Goal: Information Seeking & Learning: Learn about a topic

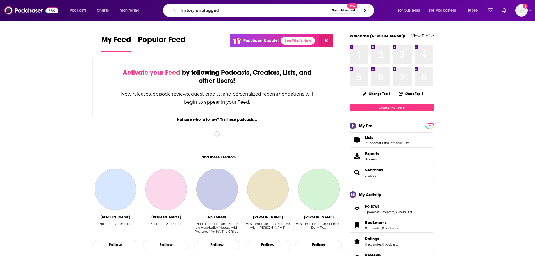
type input "history unplugged"
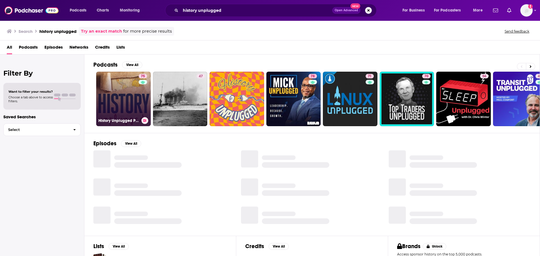
click at [117, 95] on link "75 History Unplugged Podcast" at bounding box center [123, 99] width 55 height 55
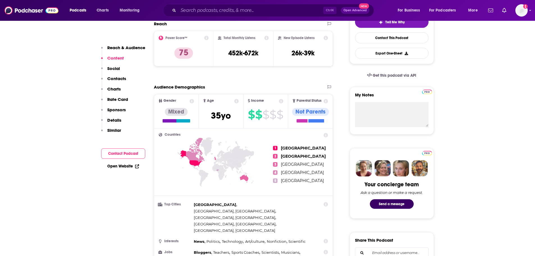
scroll to position [140, 0]
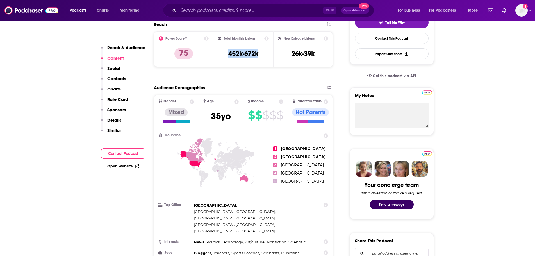
drag, startPoint x: 266, startPoint y: 53, endPoint x: 226, endPoint y: 54, distance: 39.1
click at [226, 54] on div "Total Monthly Listens 452k-672k" at bounding box center [243, 49] width 51 height 26
copy h3 "452k-672k"
click at [214, 10] on input "Search podcasts, credits, & more..." at bounding box center [250, 10] width 145 height 9
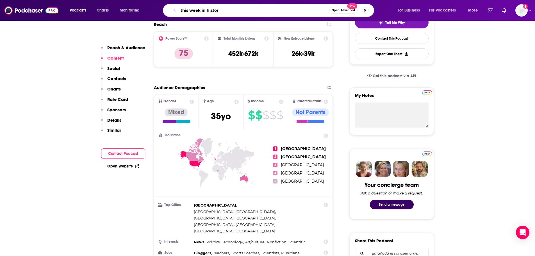
type input "this week in history"
